Goal: Information Seeking & Learning: Learn about a topic

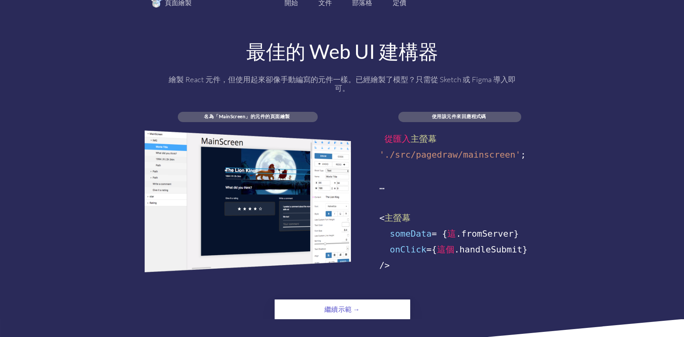
scroll to position [316, 0]
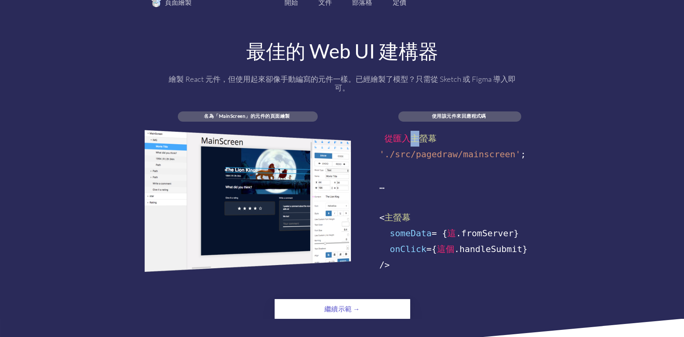
drag, startPoint x: 412, startPoint y: 127, endPoint x: 421, endPoint y: 146, distance: 21.1
click at [421, 146] on div "頁面繪製 開始 文件 部落格 定價 最佳的 Web UI 建構器 繪製 React 元件，但使用起來卻像手動編寫的元件一樣。已經繪製了模型？只需從 Sketc…" at bounding box center [342, 158] width 395 height 322
click at [421, 146] on div "從 匯入 主螢幕" at bounding box center [459, 139] width 161 height 16
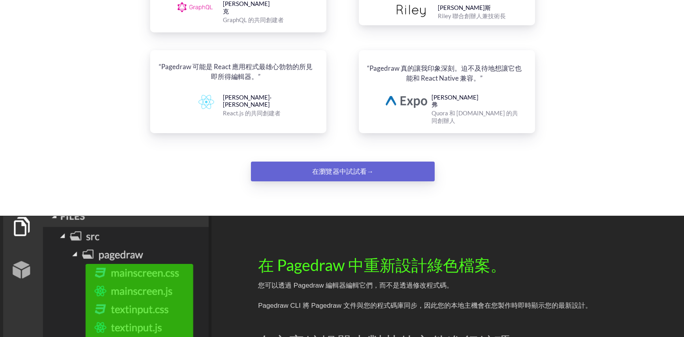
scroll to position [1027, 0]
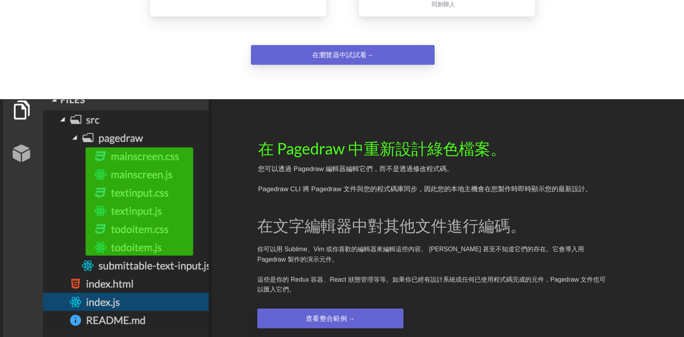
click at [342, 47] on div "在瀏覽器中試試看→" at bounding box center [342, 55] width 125 height 16
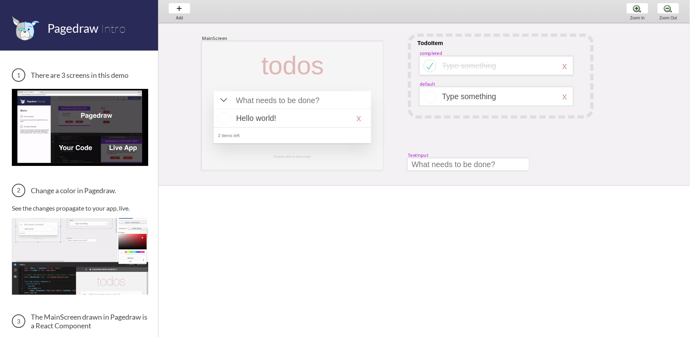
click at [199, 10] on div "Add Add Add Zoom In Zoom In Zoom In Zoom Out Zoom Out Zoom Out" at bounding box center [423, 11] width 531 height 23
click at [187, 9] on div "Add Add Add" at bounding box center [179, 11] width 30 height 23
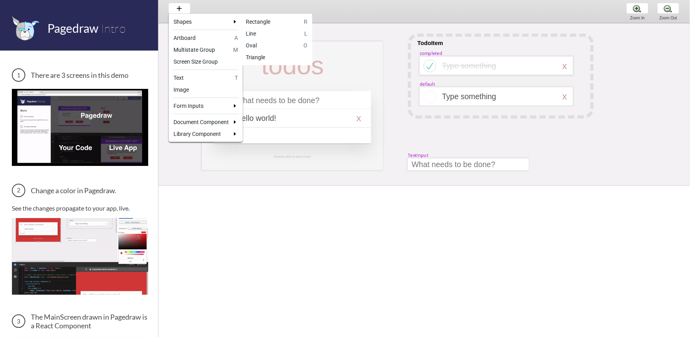
click at [205, 10] on div at bounding box center [345, 168] width 690 height 337
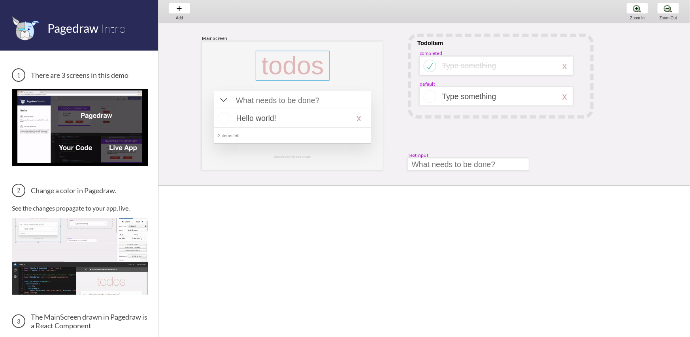
click at [310, 74] on div at bounding box center [293, 66] width 74 height 30
select select "3"
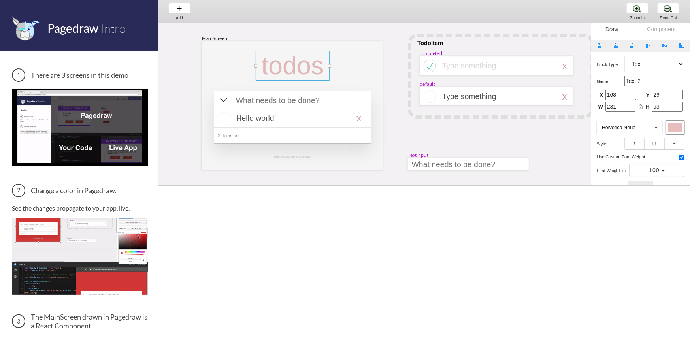
click at [388, 66] on div "MainScreen todos Hello world! x 2 items left TodoItem completed Type something …" at bounding box center [654, 232] width 993 height 419
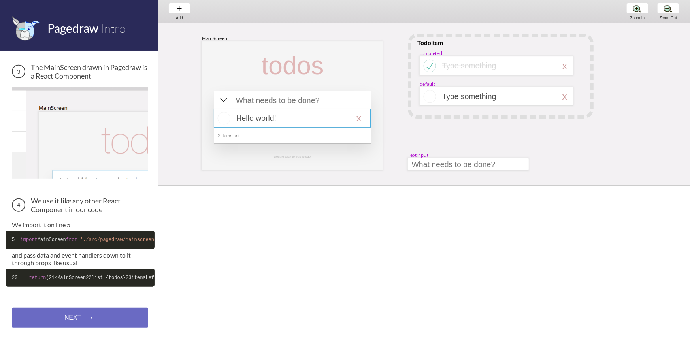
click at [298, 122] on div at bounding box center [292, 118] width 157 height 19
select select "16"
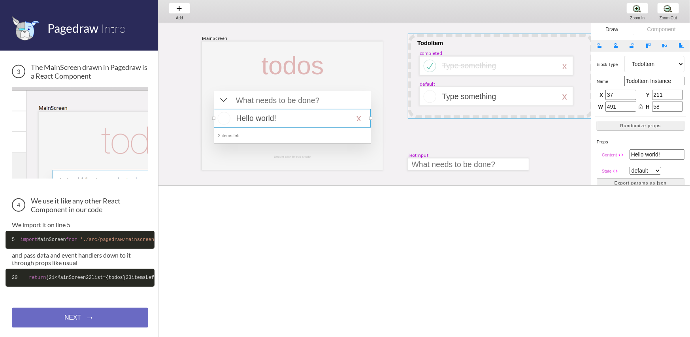
click at [432, 48] on div at bounding box center [501, 76] width 186 height 85
select select "1"
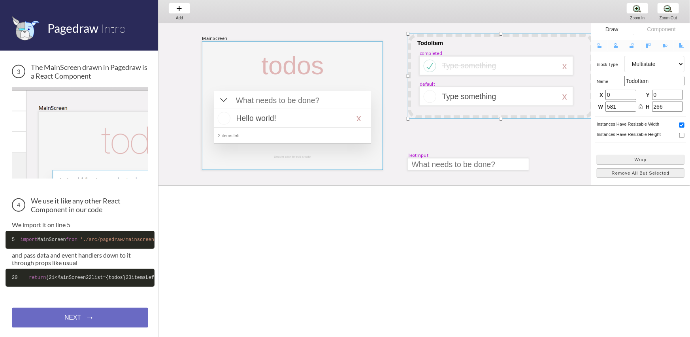
click at [355, 61] on div at bounding box center [292, 105] width 181 height 128
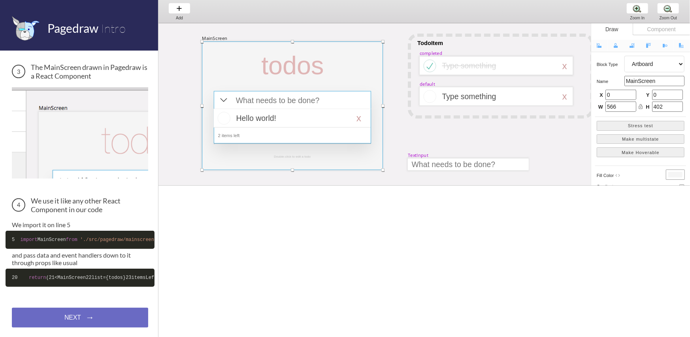
click at [324, 108] on div at bounding box center [292, 117] width 157 height 53
select select "4"
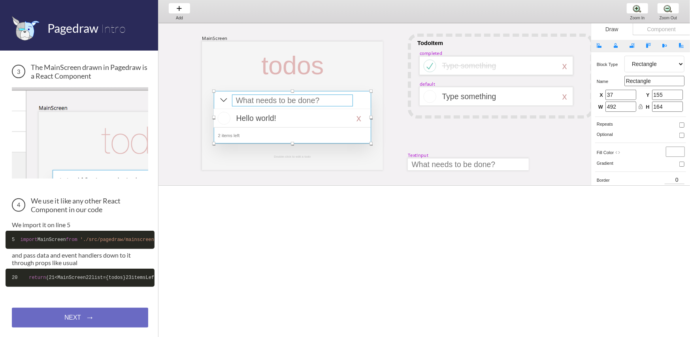
click at [329, 98] on div at bounding box center [292, 100] width 121 height 12
select select "15"
click at [354, 100] on div at bounding box center [292, 117] width 157 height 53
select select "4"
click at [354, 100] on div at bounding box center [292, 117] width 157 height 53
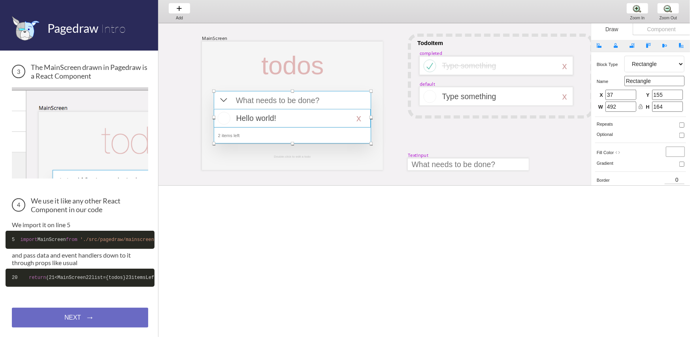
click at [344, 115] on div at bounding box center [292, 118] width 157 height 19
select select "16"
click at [353, 100] on div at bounding box center [292, 117] width 157 height 53
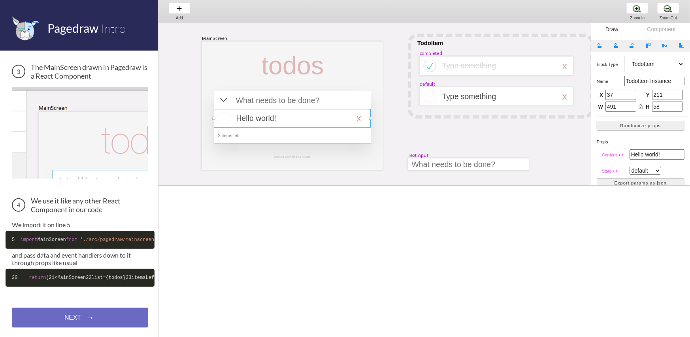
select select "4"
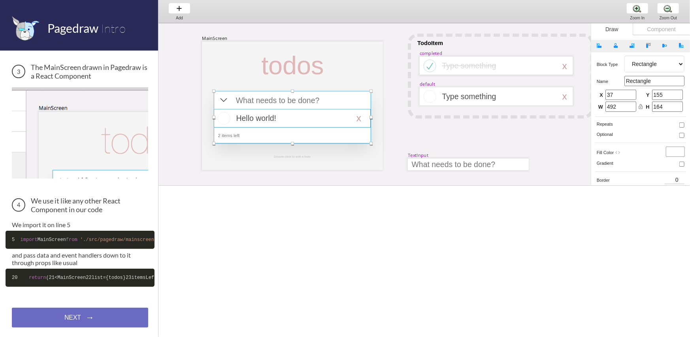
click at [346, 122] on div at bounding box center [292, 118] width 157 height 19
select select "16"
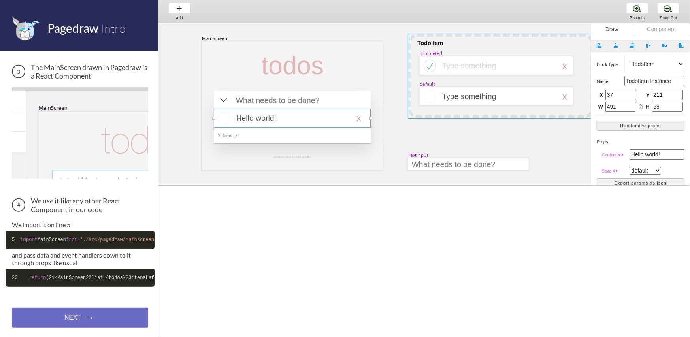
click at [468, 108] on div at bounding box center [501, 76] width 186 height 85
select select "1"
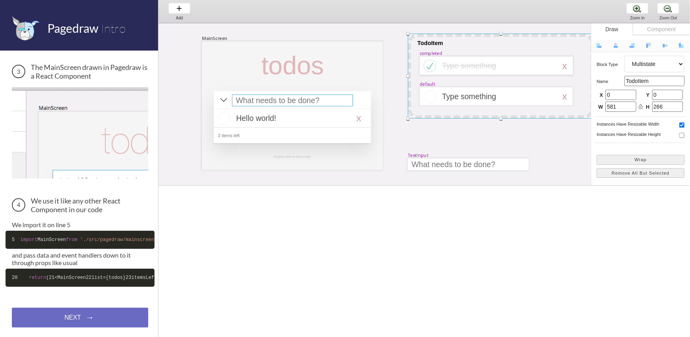
click at [350, 104] on div at bounding box center [292, 100] width 121 height 12
select select "15"
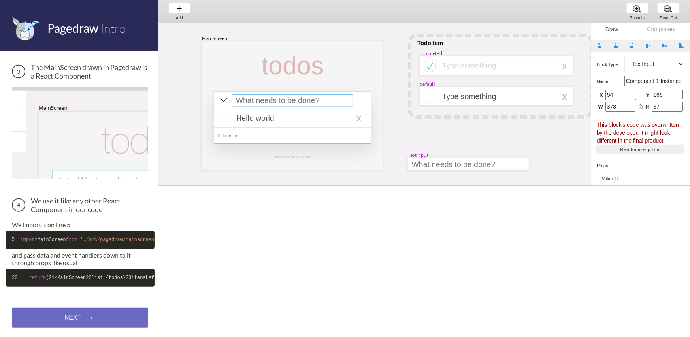
click at [363, 97] on div at bounding box center [292, 117] width 157 height 53
select select "4"
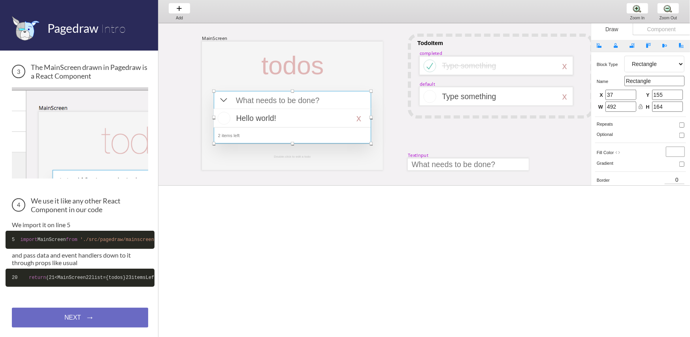
click at [363, 97] on div at bounding box center [292, 117] width 157 height 53
click at [293, 137] on div at bounding box center [292, 135] width 148 height 5
select select "3"
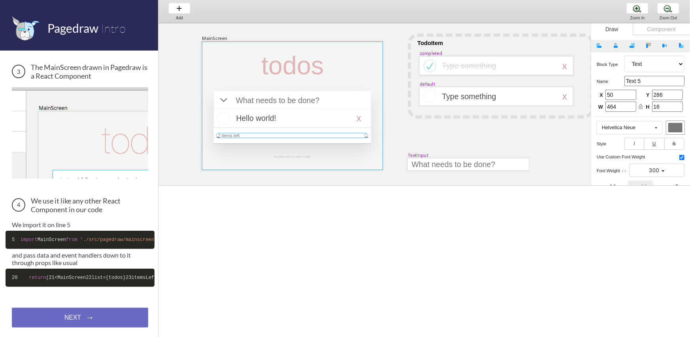
click at [290, 145] on div at bounding box center [292, 105] width 181 height 128
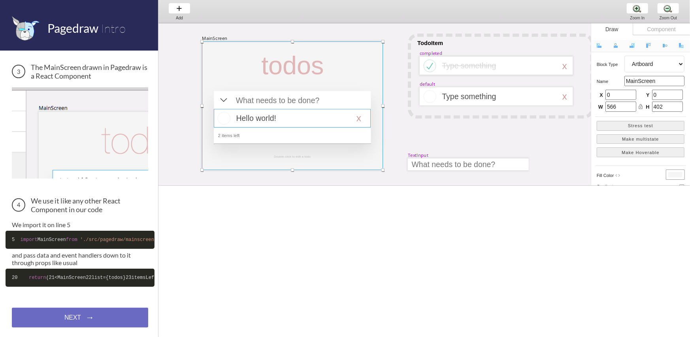
click at [305, 109] on div at bounding box center [292, 118] width 157 height 19
select select "6"
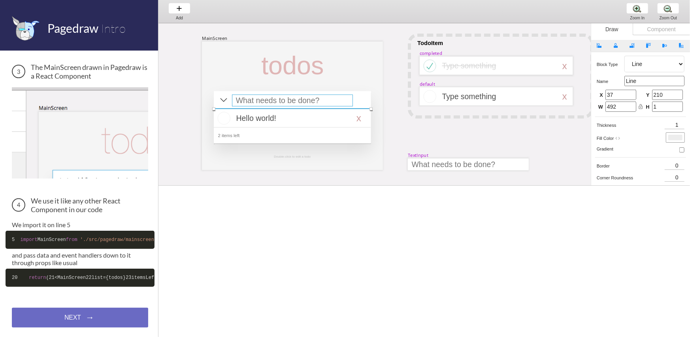
click at [312, 103] on div at bounding box center [292, 100] width 121 height 12
select select "15"
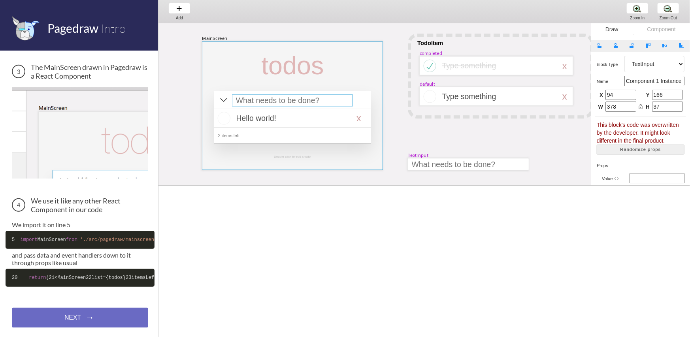
click at [361, 78] on div at bounding box center [292, 105] width 181 height 128
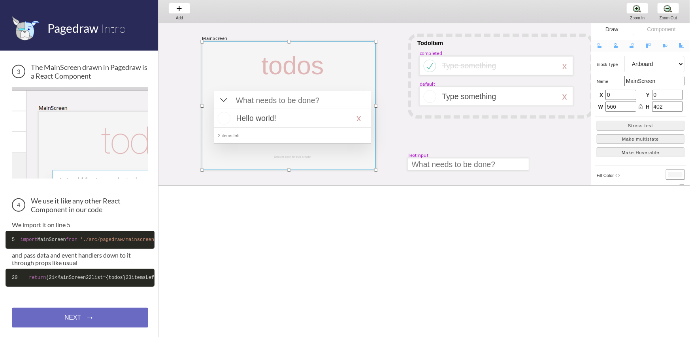
drag, startPoint x: 382, startPoint y: 106, endPoint x: 374, endPoint y: 107, distance: 7.2
click at [374, 107] on div at bounding box center [375, 105] width 3 height 3
drag, startPoint x: 374, startPoint y: 107, endPoint x: 394, endPoint y: 108, distance: 19.4
click at [394, 108] on div "MainScreen todos Hello world! x 2 items left TodoItem completed Type something …" at bounding box center [654, 232] width 993 height 419
type input "605"
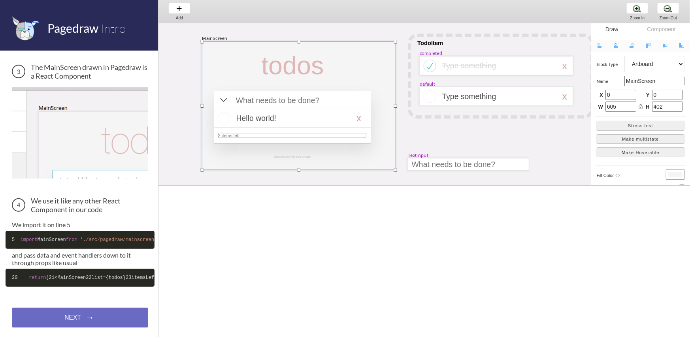
click at [363, 138] on div at bounding box center [292, 135] width 148 height 5
select select "3"
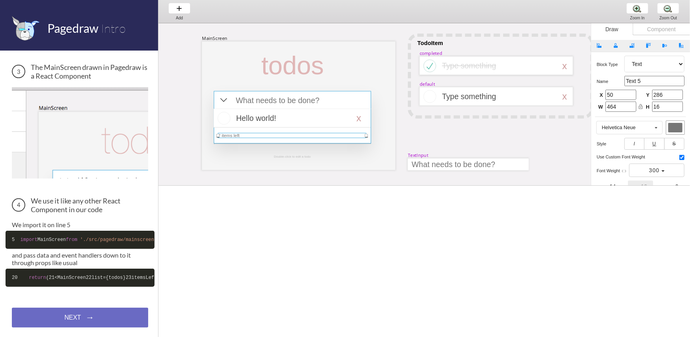
click at [369, 138] on div at bounding box center [292, 117] width 157 height 53
select select "4"
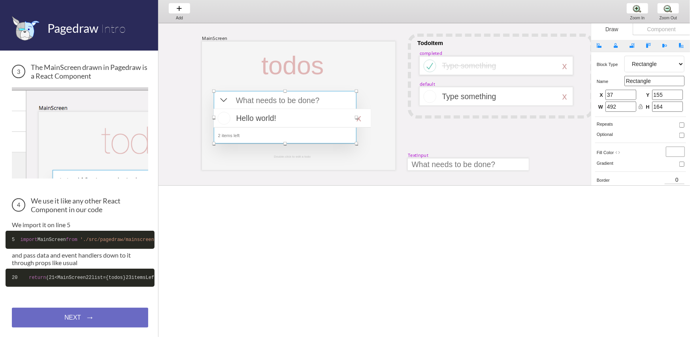
drag, startPoint x: 372, startPoint y: 118, endPoint x: 357, endPoint y: 116, distance: 14.7
click at [357, 116] on div at bounding box center [356, 117] width 3 height 3
type input "446"
click at [365, 115] on div at bounding box center [292, 118] width 157 height 19
select select "16"
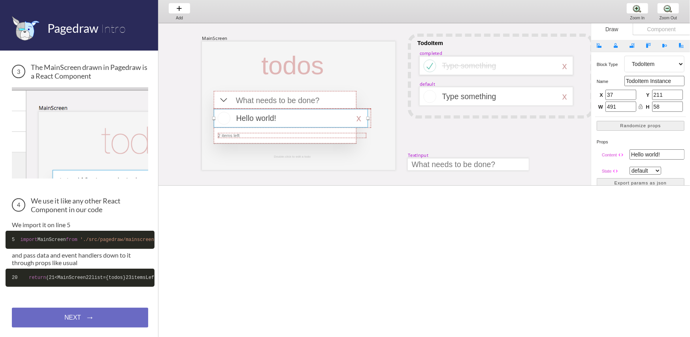
drag, startPoint x: 370, startPoint y: 118, endPoint x: 355, endPoint y: 118, distance: 15.0
click at [354, 117] on div "MainScreen todos Hello world! x 2 items left TodoItem completed Type something …" at bounding box center [654, 232] width 993 height 419
type input "482"
drag, startPoint x: 367, startPoint y: 118, endPoint x: 353, endPoint y: 118, distance: 14.2
click at [353, 118] on div "MainScreen todos Hello world! x 2 items left TodoItem completed Type something …" at bounding box center [654, 232] width 993 height 419
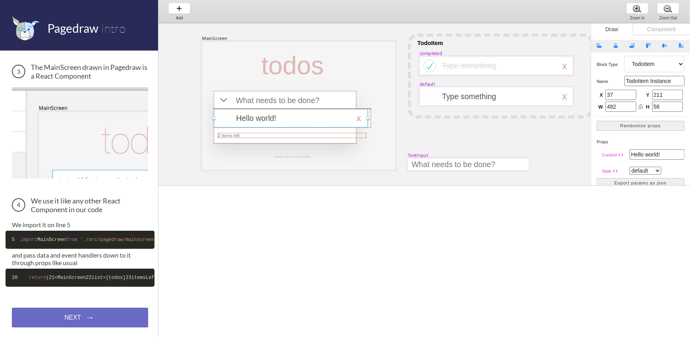
click at [359, 121] on div at bounding box center [291, 118] width 154 height 19
click at [346, 121] on div at bounding box center [291, 118] width 154 height 19
click at [88, 313] on div "NEXT → NEXT → NEXT →" at bounding box center [80, 318] width 136 height 20
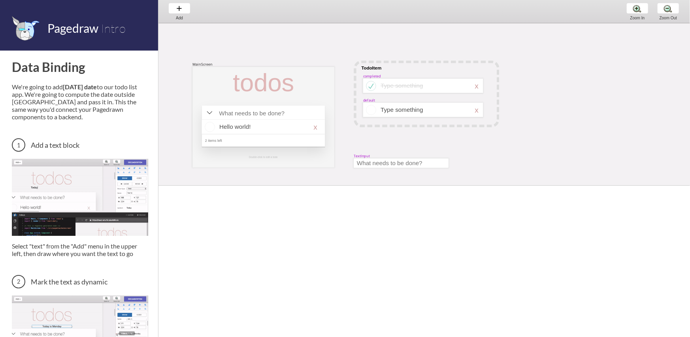
scroll to position [12, 0]
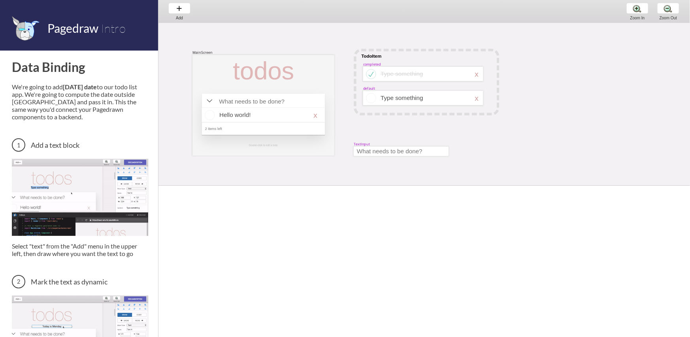
click at [339, 83] on div "MainScreen todos Hello world! x 2 items left Double-click to edit a todo TodoIt…" at bounding box center [547, 190] width 778 height 358
click at [331, 80] on div at bounding box center [263, 105] width 142 height 101
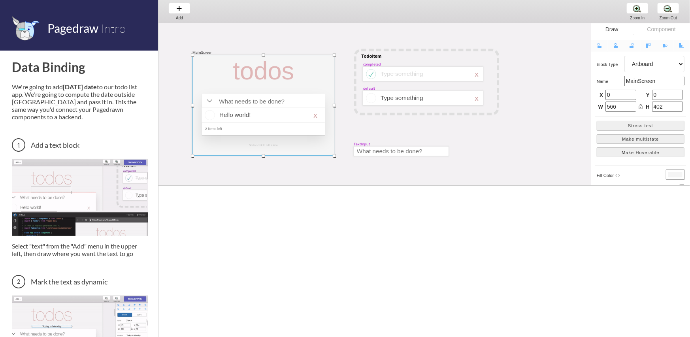
click at [330, 75] on div at bounding box center [263, 105] width 142 height 101
drag, startPoint x: 335, startPoint y: 56, endPoint x: 339, endPoint y: 49, distance: 8.2
click at [339, 49] on div at bounding box center [338, 48] width 3 height 3
type input "585"
click at [201, 47] on div "MainScreen" at bounding box center [202, 45] width 20 height 5
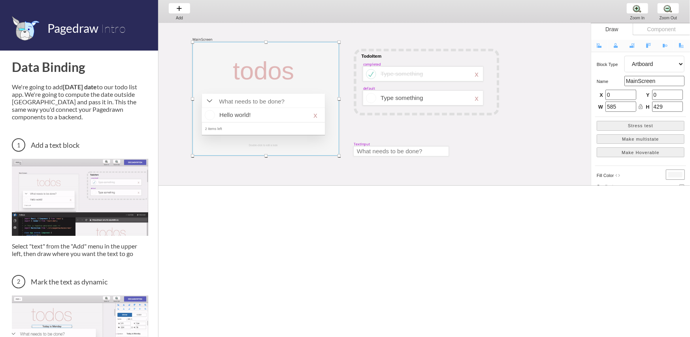
drag, startPoint x: 267, startPoint y: 47, endPoint x: 267, endPoint y: 41, distance: 6.3
click at [267, 41] on div at bounding box center [265, 41] width 3 height 3
type input "454"
click at [272, 45] on div at bounding box center [265, 99] width 147 height 114
click at [271, 66] on div at bounding box center [264, 70] width 66 height 21
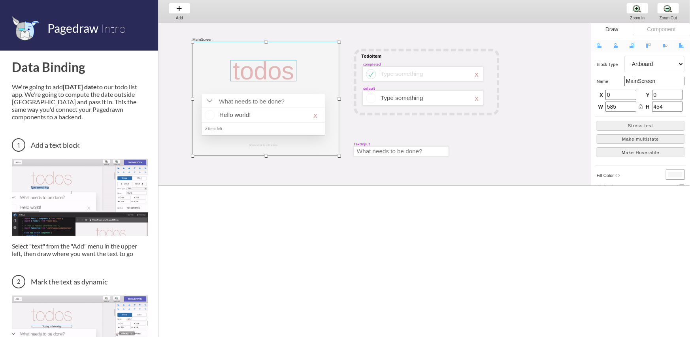
select select "3"
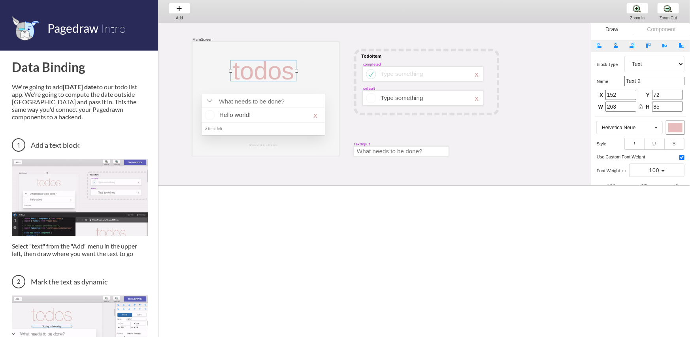
click at [271, 68] on div at bounding box center [264, 70] width 66 height 21
drag, startPoint x: 296, startPoint y: 71, endPoint x: 313, endPoint y: 69, distance: 17.1
click at [313, 69] on div at bounding box center [313, 70] width 3 height 3
type input "331"
click at [287, 87] on div at bounding box center [265, 99] width 147 height 114
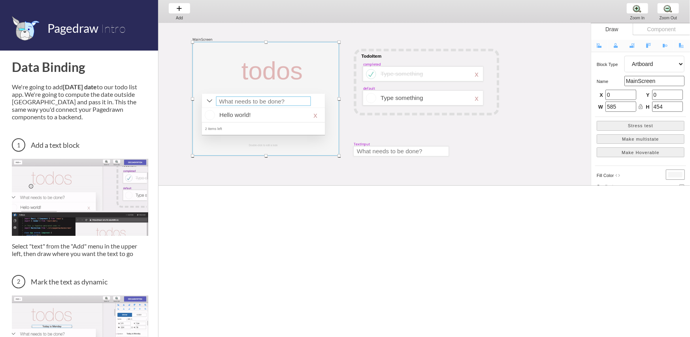
click at [300, 99] on div at bounding box center [263, 100] width 95 height 9
select select "15"
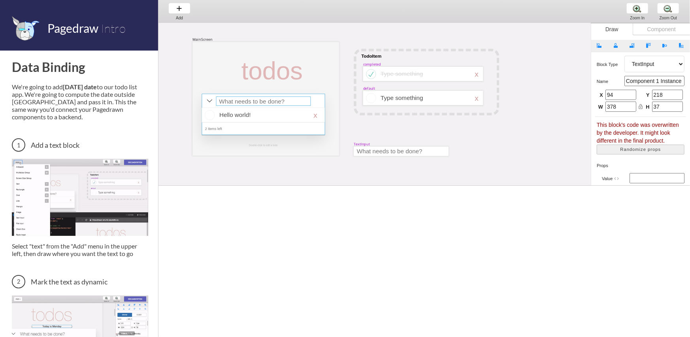
click at [313, 100] on div at bounding box center [263, 114] width 123 height 41
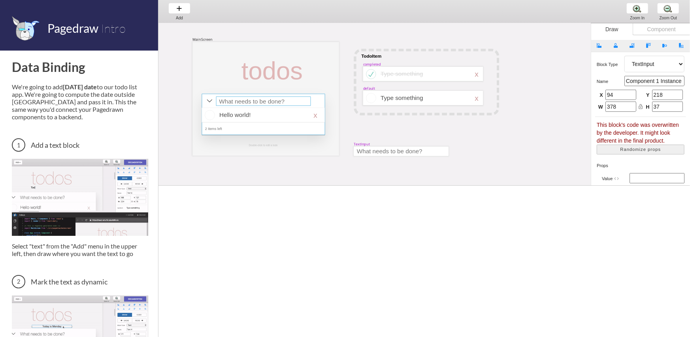
select select "4"
click at [316, 100] on div at bounding box center [263, 114] width 123 height 41
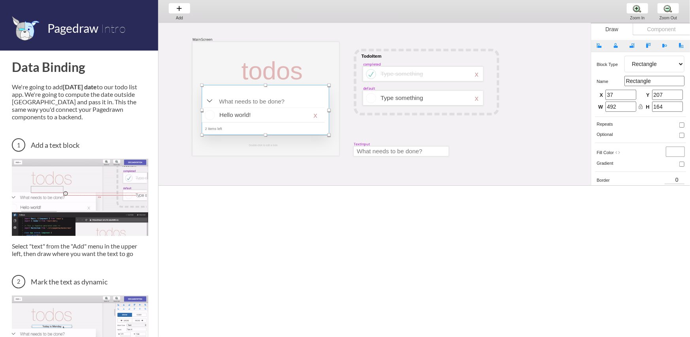
drag, startPoint x: 324, startPoint y: 94, endPoint x: 328, endPoint y: 86, distance: 9.2
click at [328, 86] on div at bounding box center [328, 84] width 3 height 3
type input "172"
type input "508"
type input "199"
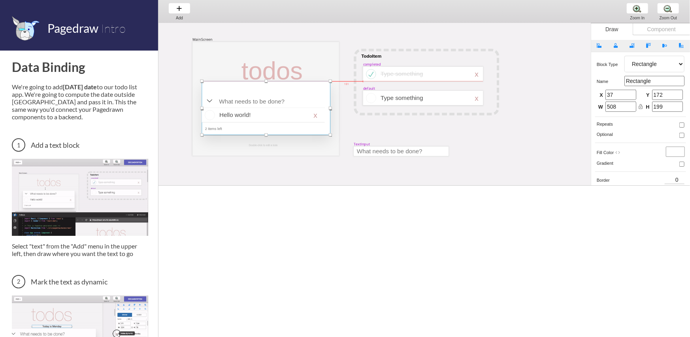
drag, startPoint x: 328, startPoint y: 86, endPoint x: 329, endPoint y: 82, distance: 4.1
click at [329, 82] on div at bounding box center [330, 80] width 3 height 3
type input "156"
type input "513"
type input "215"
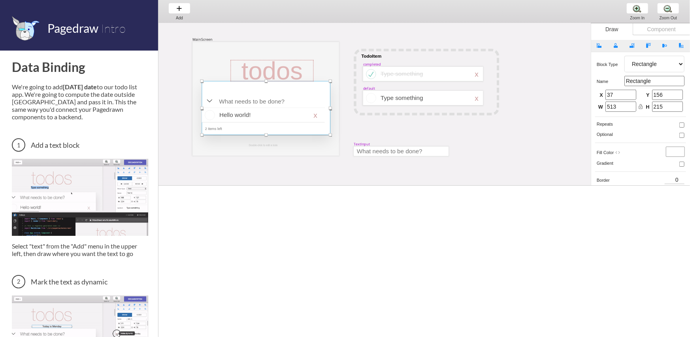
click at [652, 29] on div "Component" at bounding box center [660, 29] width 57 height 12
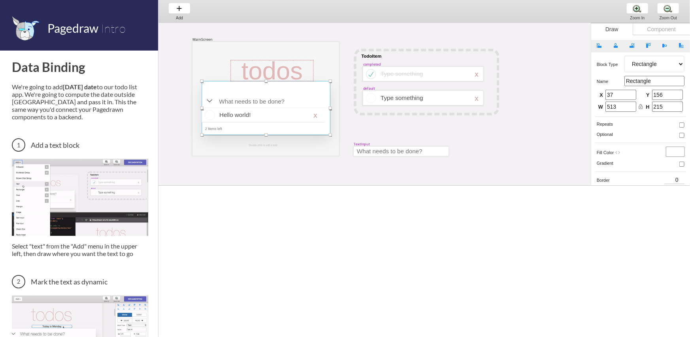
select select "6"
select select "7"
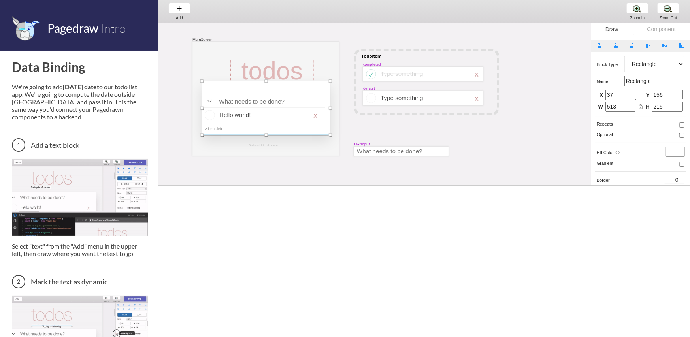
select select "3"
select select "8"
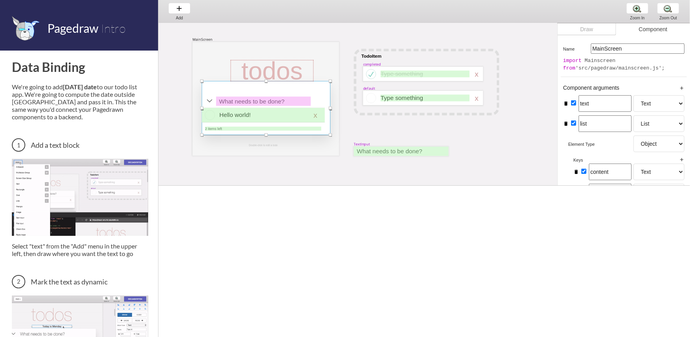
click at [647, 31] on div "Component" at bounding box center [653, 29] width 74 height 12
click at [598, 30] on div "Draw" at bounding box center [586, 29] width 58 height 12
select select "4"
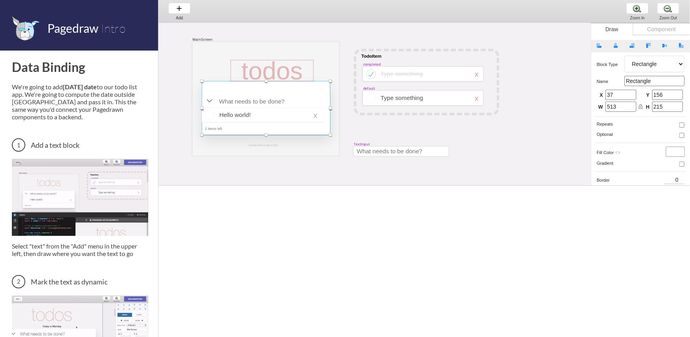
click at [605, 29] on div "Draw" at bounding box center [611, 29] width 41 height 12
click at [654, 25] on div "Component" at bounding box center [660, 29] width 57 height 12
select select "6"
select select "7"
select select "3"
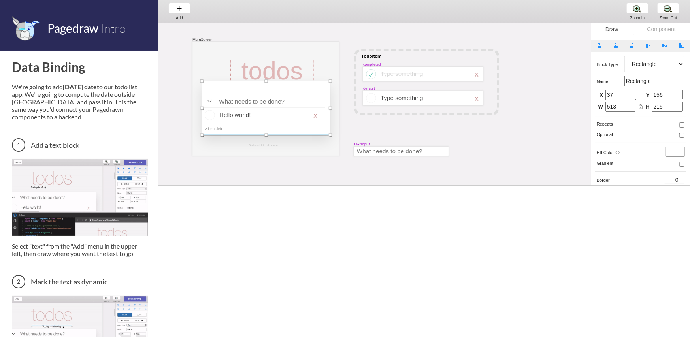
select select "8"
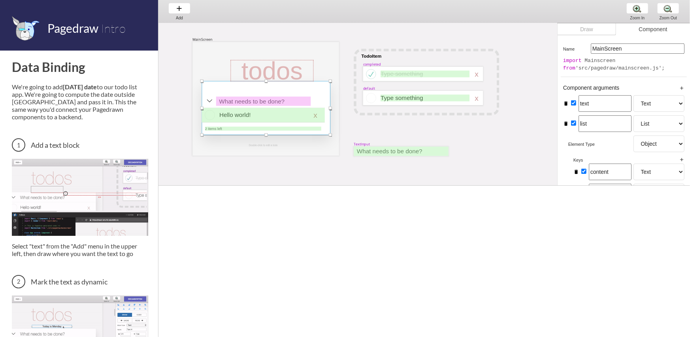
click at [656, 28] on div "Component" at bounding box center [653, 29] width 74 height 12
click at [680, 88] on icon "add" at bounding box center [682, 88] width 6 height 6
click at [682, 88] on icon "add" at bounding box center [682, 88] width 6 height 6
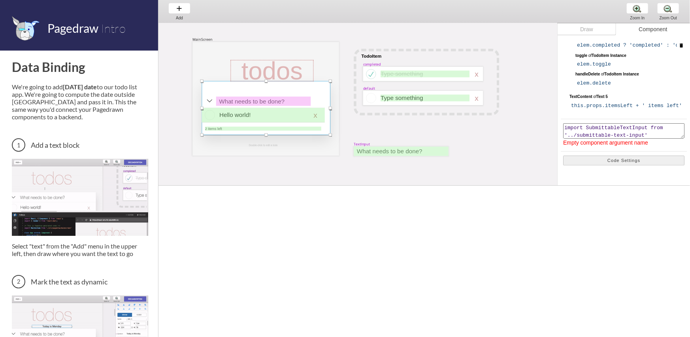
scroll to position [434, 0]
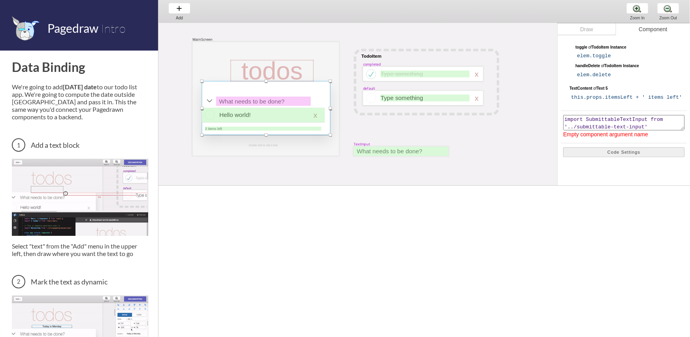
click at [614, 123] on textarea "import SubmittableTextInput from '../submittable-text-input'" at bounding box center [623, 122] width 121 height 15
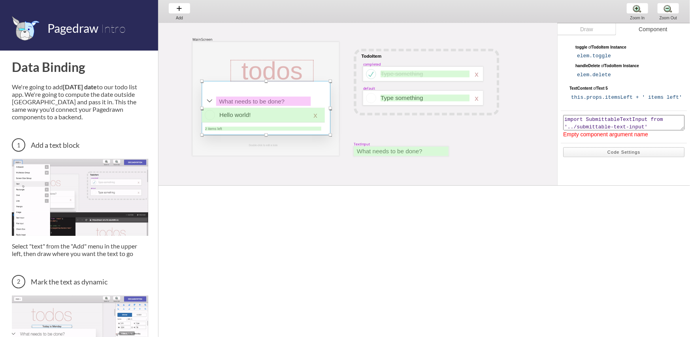
click at [612, 149] on button "Code Settings" at bounding box center [623, 152] width 121 height 10
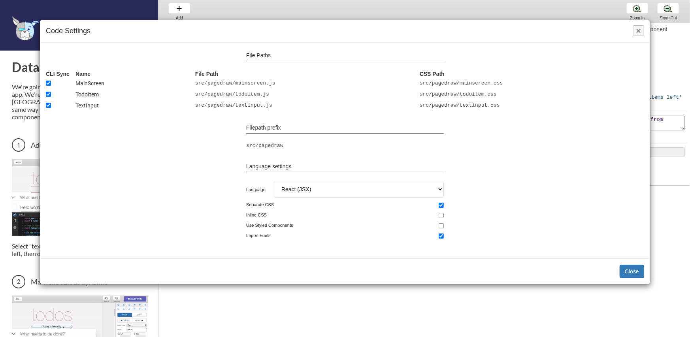
click at [636, 28] on span "×" at bounding box center [638, 30] width 5 height 9
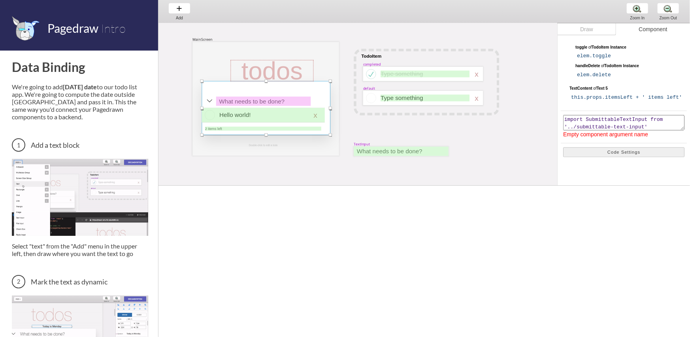
click at [421, 118] on div "MainScreen todos Hello world! x 2 items left Double-click to edit a todo TodoIt…" at bounding box center [547, 190] width 778 height 358
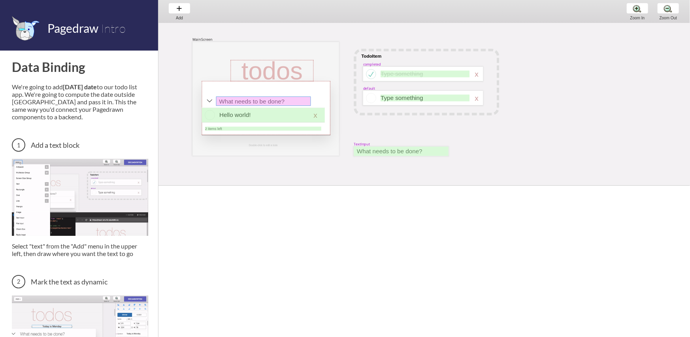
click at [303, 11] on div "MainScreen todos Hello world! x 2 items left Double-click to edit a todo TodoIt…" at bounding box center [547, 11] width 778 height 0
select select "6"
select select "7"
select select "3"
select select "8"
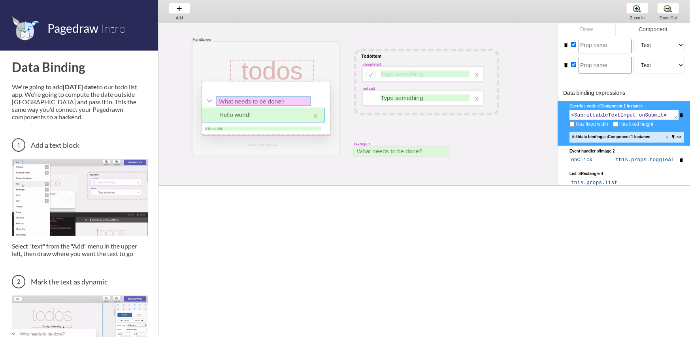
click at [298, 115] on div at bounding box center [263, 115] width 123 height 15
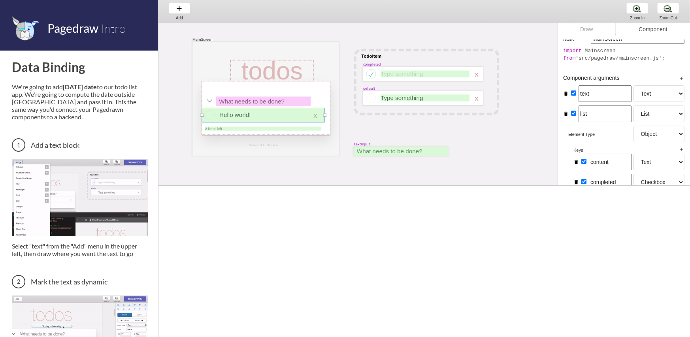
scroll to position [0, 0]
